Goal: Information Seeking & Learning: Find contact information

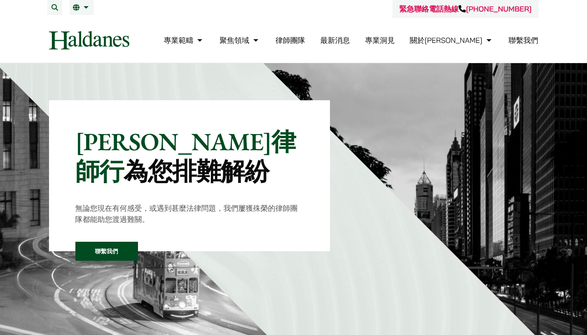
click at [101, 241] on link "聯繫我們" at bounding box center [106, 250] width 63 height 19
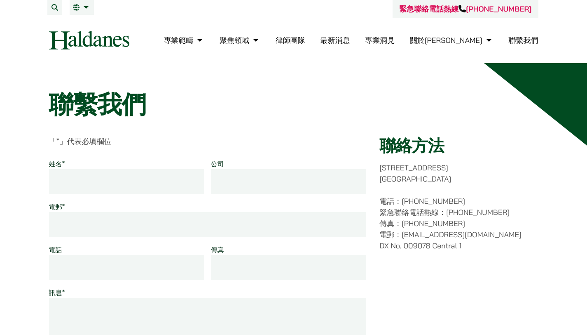
click at [467, 210] on p "電話：[PHONE_NUMBER] 緊急聯絡電話熱線：[PHONE_NUMBER] 傳真：[PHONE_NUMBER] 電郵：[EMAIL_ADDRESS][…" at bounding box center [459, 223] width 159 height 56
click at [480, 219] on p "電話：[PHONE_NUMBER] 緊急聯絡電話熱線：[PHONE_NUMBER] 傳真：[PHONE_NUMBER] 電郵：[EMAIL_ADDRESS][…" at bounding box center [459, 223] width 159 height 56
drag, startPoint x: 466, startPoint y: 212, endPoint x: 528, endPoint y: 209, distance: 62.3
click at [531, 211] on p "電話：[PHONE_NUMBER] 緊急聯絡電話熱線：[PHONE_NUMBER] 傳真：[PHONE_NUMBER] 電郵：[EMAIL_ADDRESS][…" at bounding box center [459, 223] width 159 height 56
copy p "9763 5524"
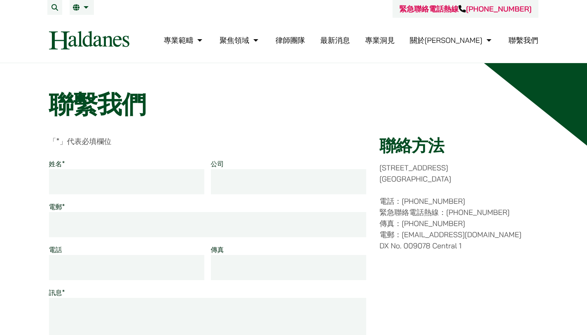
drag, startPoint x: 158, startPoint y: 33, endPoint x: 141, endPoint y: 33, distance: 17.3
click at [141, 33] on div "專業範疇 反壟斷和競爭法 民事訴訟及爭議解決 公司及商業業務 刑事辯護 欺詐、資產追踪和追討 知識產權 婚姻及家事法 傳媒、娛樂及體育事務 私人客戶 物業及物…" at bounding box center [294, 40] width 504 height 19
drag, startPoint x: 141, startPoint y: 33, endPoint x: 42, endPoint y: 31, distance: 98.5
click at [42, 31] on div "專業範疇 反壟斷和競爭法 民事訴訟及爭議解決 公司及商業業務 刑事辯護 欺詐、資產追踪和追討 知識產權 婚姻及家事法 傳媒、娛樂及體育事務 私人客戶 物業及物…" at bounding box center [294, 40] width 504 height 19
copy div
